Goal: Task Accomplishment & Management: Complete application form

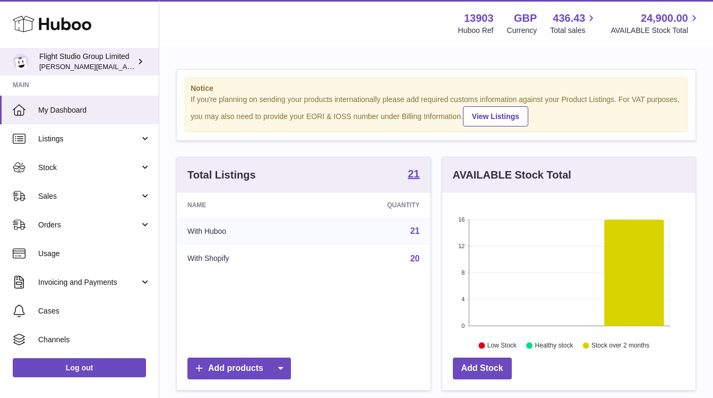
scroll to position [166, 253]
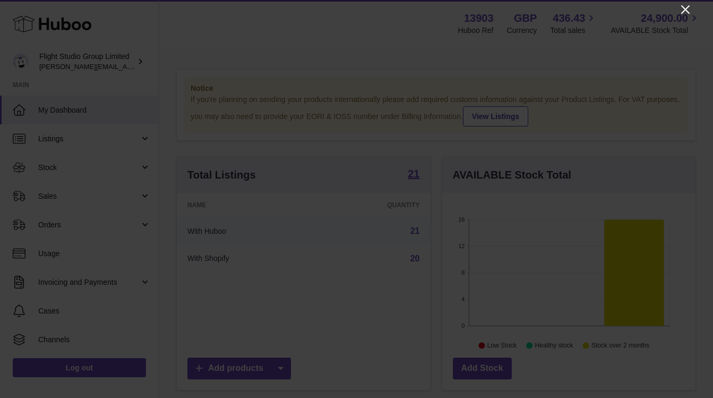
click at [684, 14] on icon "Close" at bounding box center [685, 9] width 13 height 13
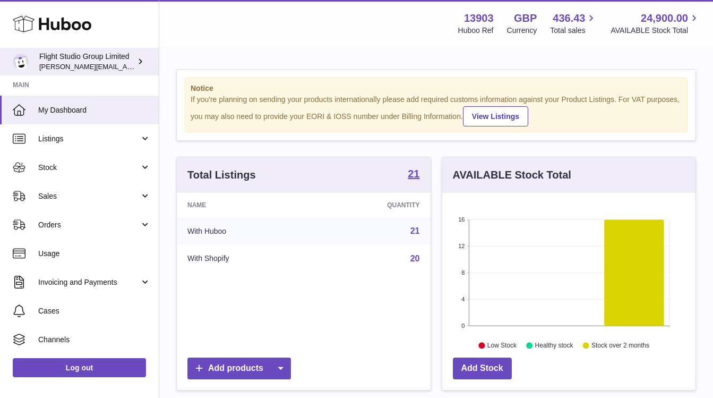
click at [65, 69] on span "[PERSON_NAME][EMAIL_ADDRESS][DOMAIN_NAME]" at bounding box center [126, 66] width 174 height 8
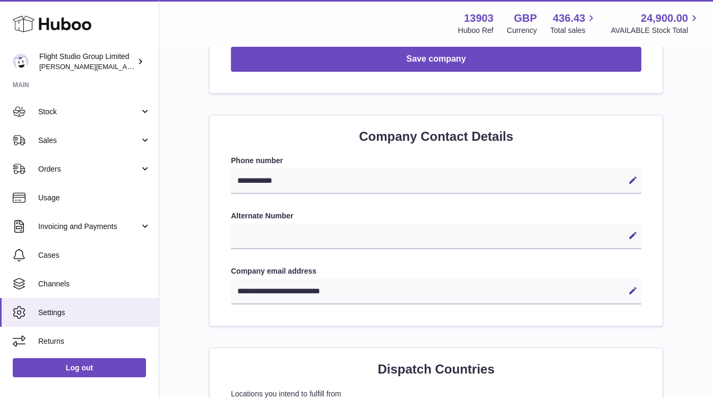
scroll to position [413, 0]
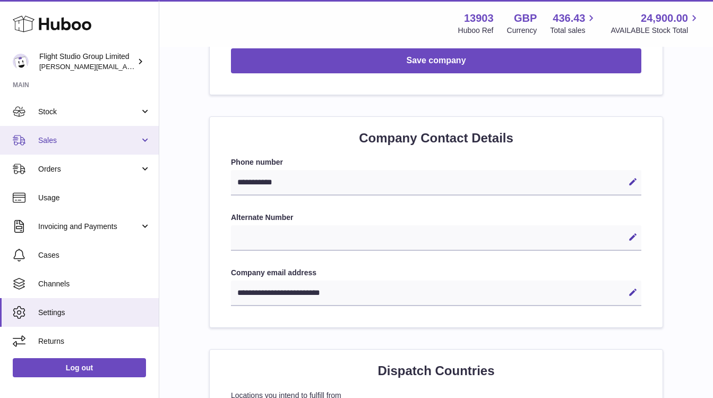
click at [87, 140] on span "Sales" at bounding box center [88, 140] width 101 height 10
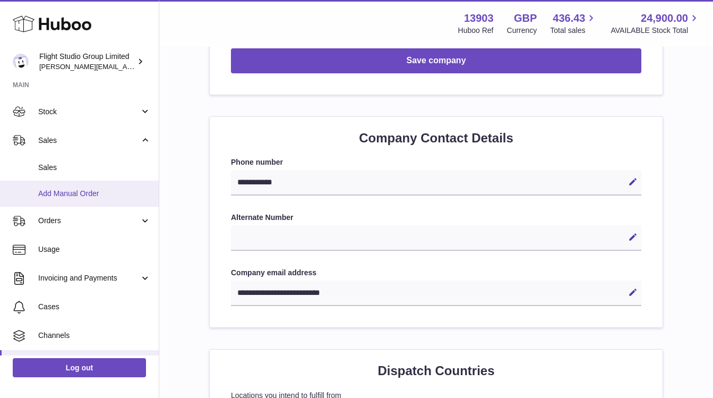
click at [80, 195] on span "Add Manual Order" at bounding box center [94, 194] width 113 height 10
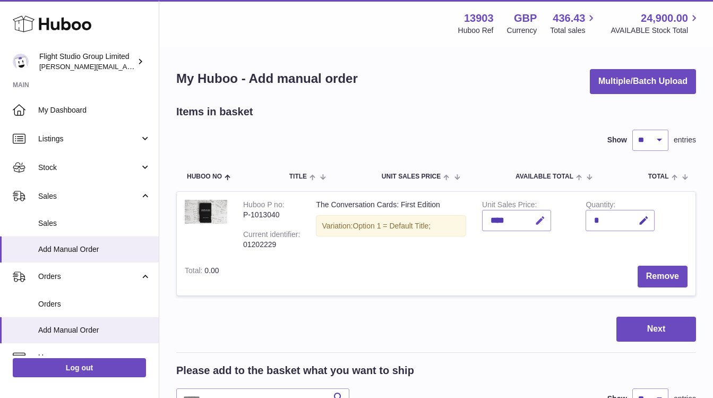
click at [540, 224] on icon "button" at bounding box center [540, 220] width 11 height 11
click at [501, 221] on input "****" at bounding box center [516, 220] width 69 height 21
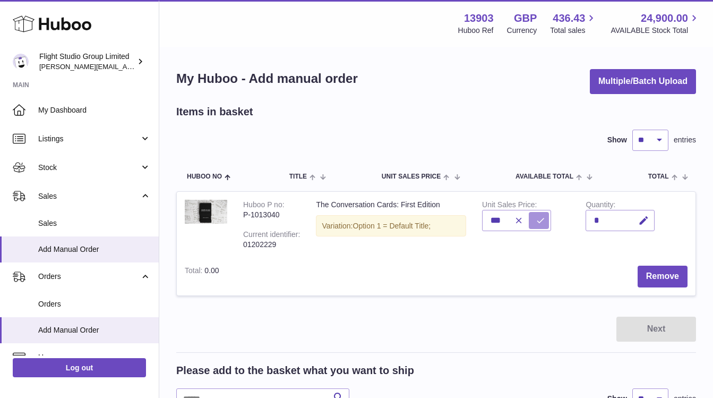
click at [544, 226] on button "submit" at bounding box center [539, 220] width 20 height 17
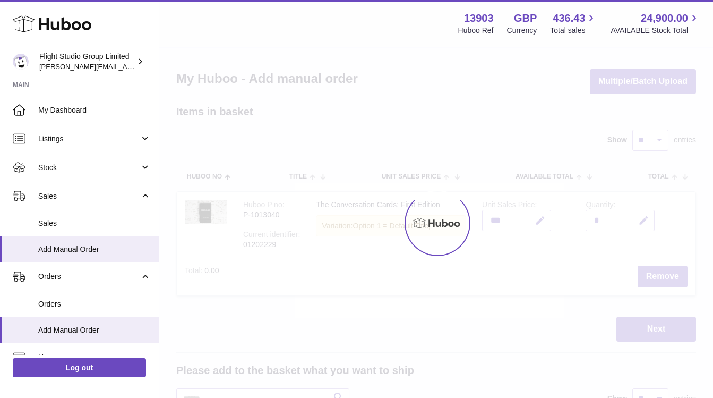
type input "******"
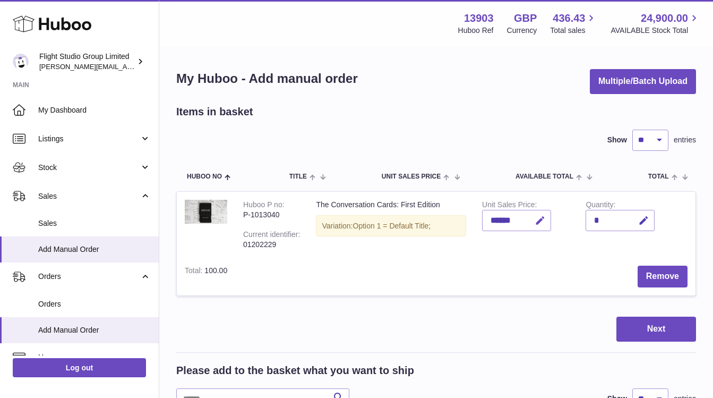
click at [538, 223] on icon "button" at bounding box center [540, 220] width 11 height 11
click at [501, 225] on input "******" at bounding box center [516, 220] width 69 height 21
click at [519, 216] on icon "button" at bounding box center [519, 221] width 10 height 10
click at [538, 220] on icon "button" at bounding box center [540, 220] width 11 height 11
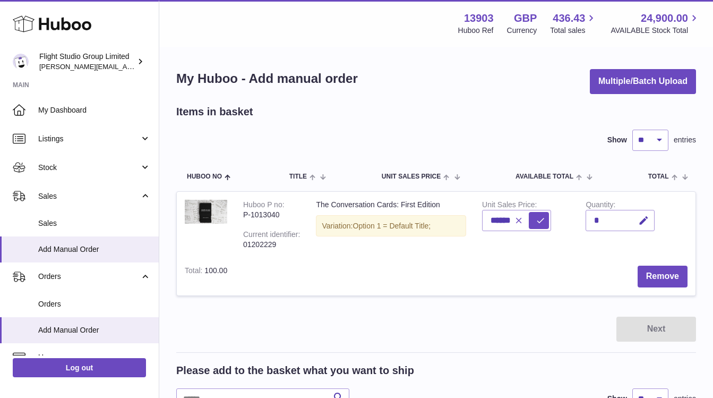
click at [521, 218] on icon "button" at bounding box center [519, 221] width 10 height 10
click at [539, 224] on icon "button" at bounding box center [540, 220] width 11 height 11
click at [486, 173] on tr "Huboo no Title Unit Sales Price AVAILABLE Total Total Action" at bounding box center [436, 176] width 520 height 30
click at [377, 91] on div "My Huboo - Add manual order Multiple/Batch Upload" at bounding box center [436, 81] width 520 height 25
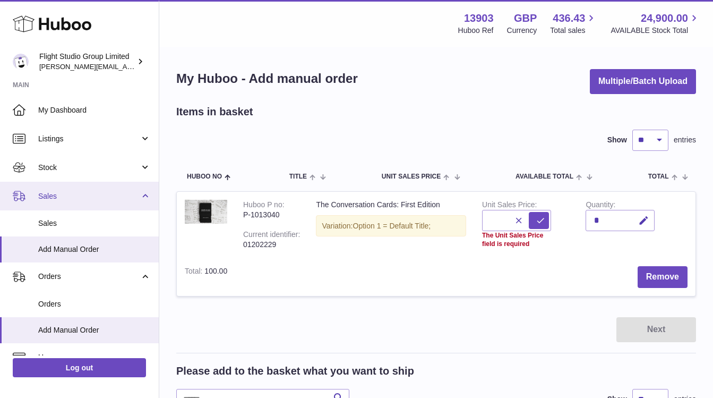
scroll to position [159, 0]
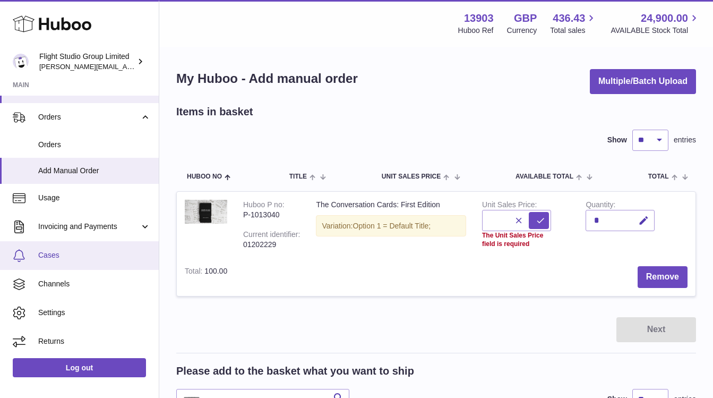
click at [79, 251] on span "Cases" at bounding box center [94, 255] width 113 height 10
